Goal: Transaction & Acquisition: Obtain resource

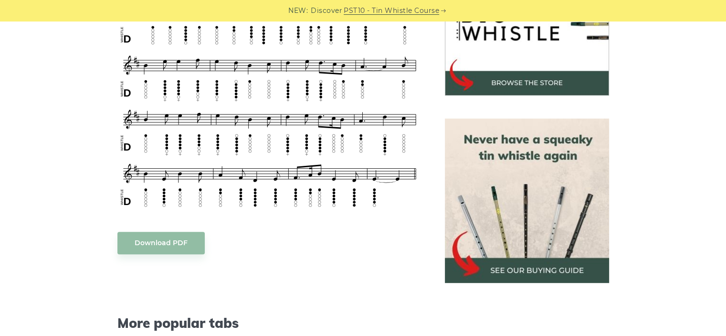
scroll to position [382, 0]
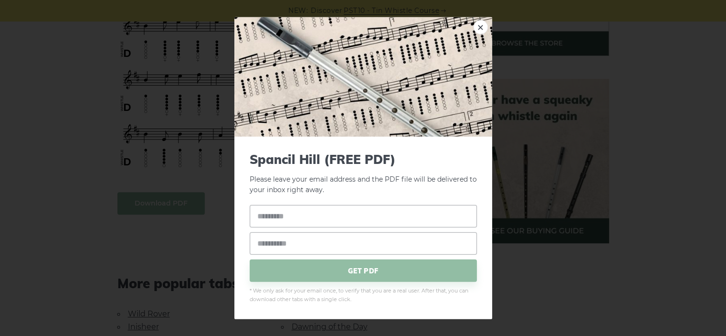
click at [275, 214] on input "text" at bounding box center [363, 216] width 227 height 22
type input "*"
click at [275, 242] on input "email" at bounding box center [363, 243] width 227 height 22
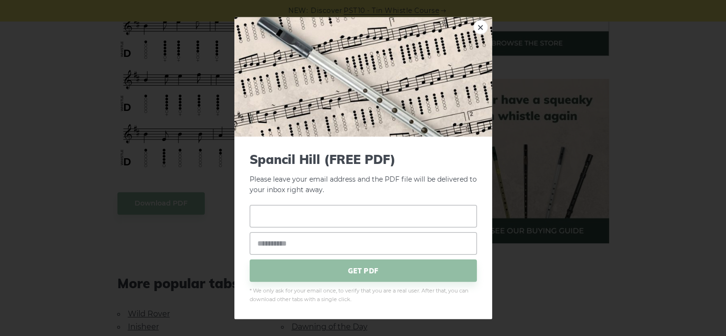
click at [280, 218] on input "text" at bounding box center [363, 216] width 227 height 22
type input "**********"
click at [533, 307] on div "**********" at bounding box center [363, 168] width 726 height 336
click at [478, 26] on link "×" at bounding box center [481, 27] width 14 height 14
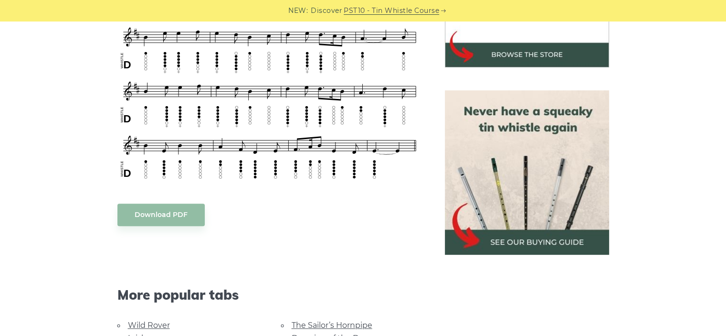
scroll to position [367, 0]
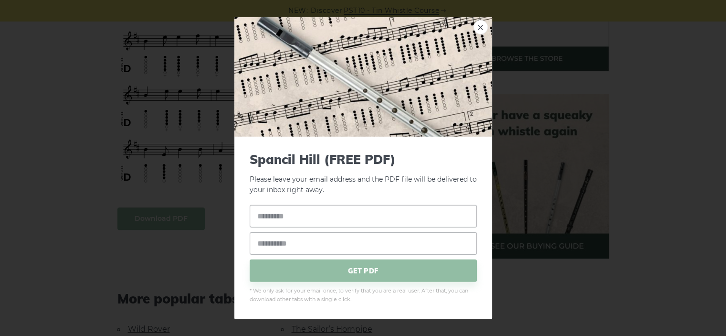
click at [278, 215] on input "text" at bounding box center [363, 216] width 227 height 22
type input "**********"
click at [362, 272] on span "GET PDF" at bounding box center [363, 270] width 227 height 22
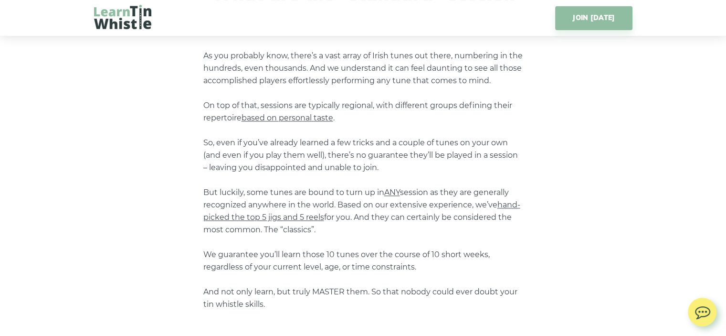
scroll to position [1203, 0]
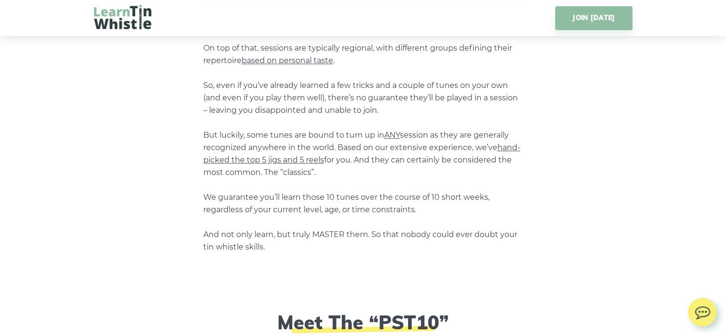
click at [271, 161] on span "hand-picked the top 5 jigs and 5 reels" at bounding box center [361, 153] width 317 height 21
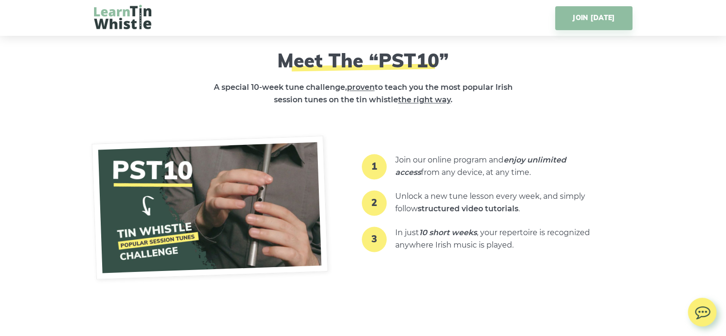
scroll to position [1470, 0]
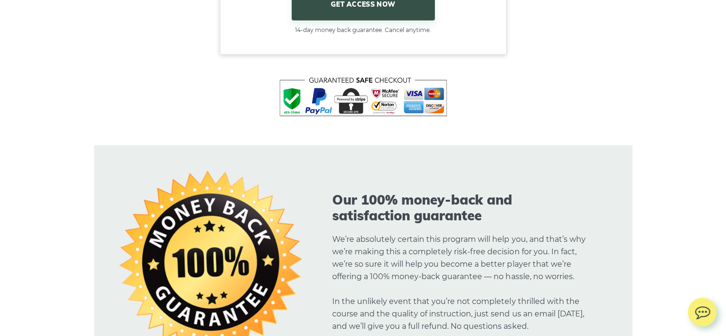
scroll to position [6550, 0]
